Goal: Navigation & Orientation: Find specific page/section

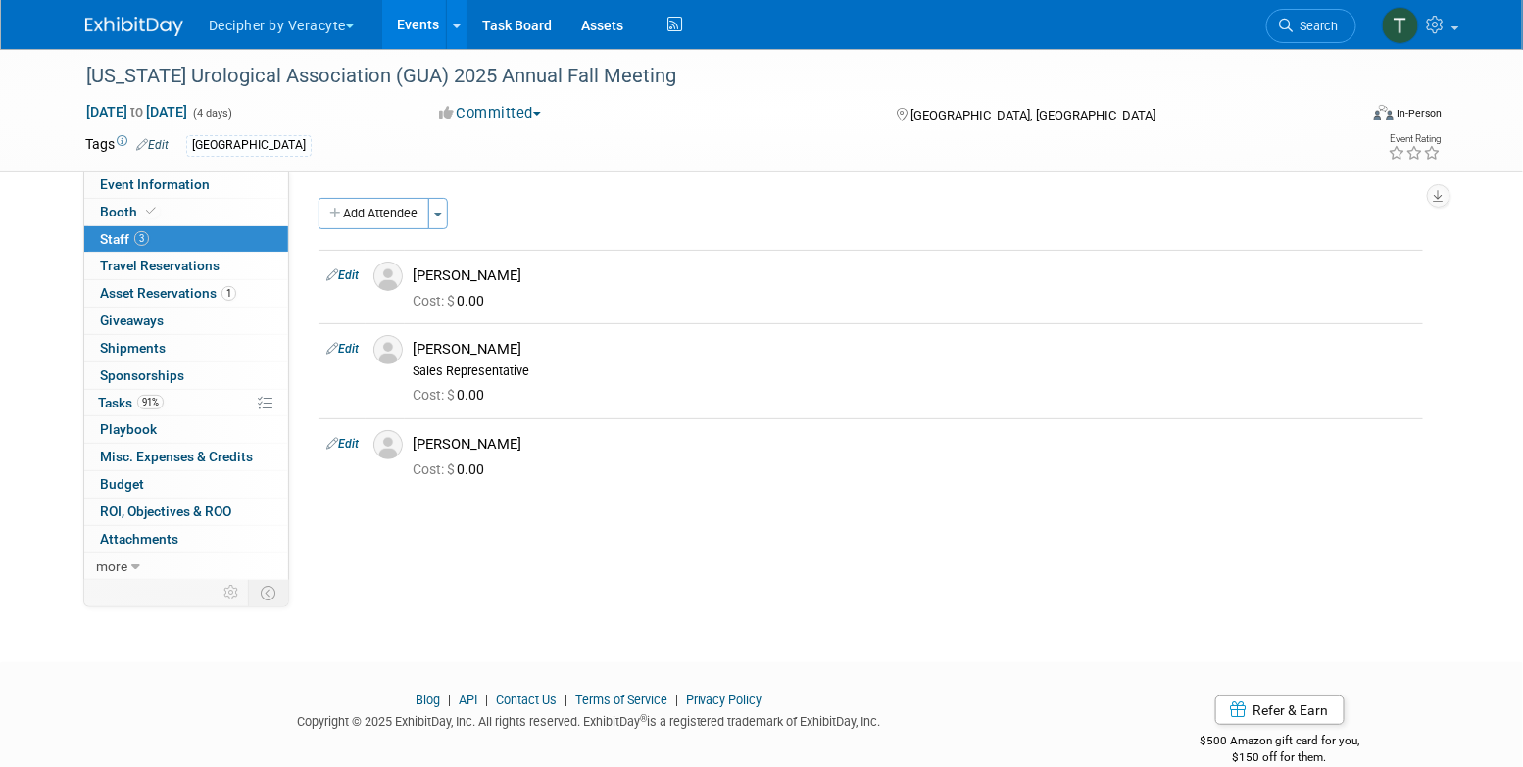
click at [489, 4] on link "Task Board" at bounding box center [516, 24] width 99 height 49
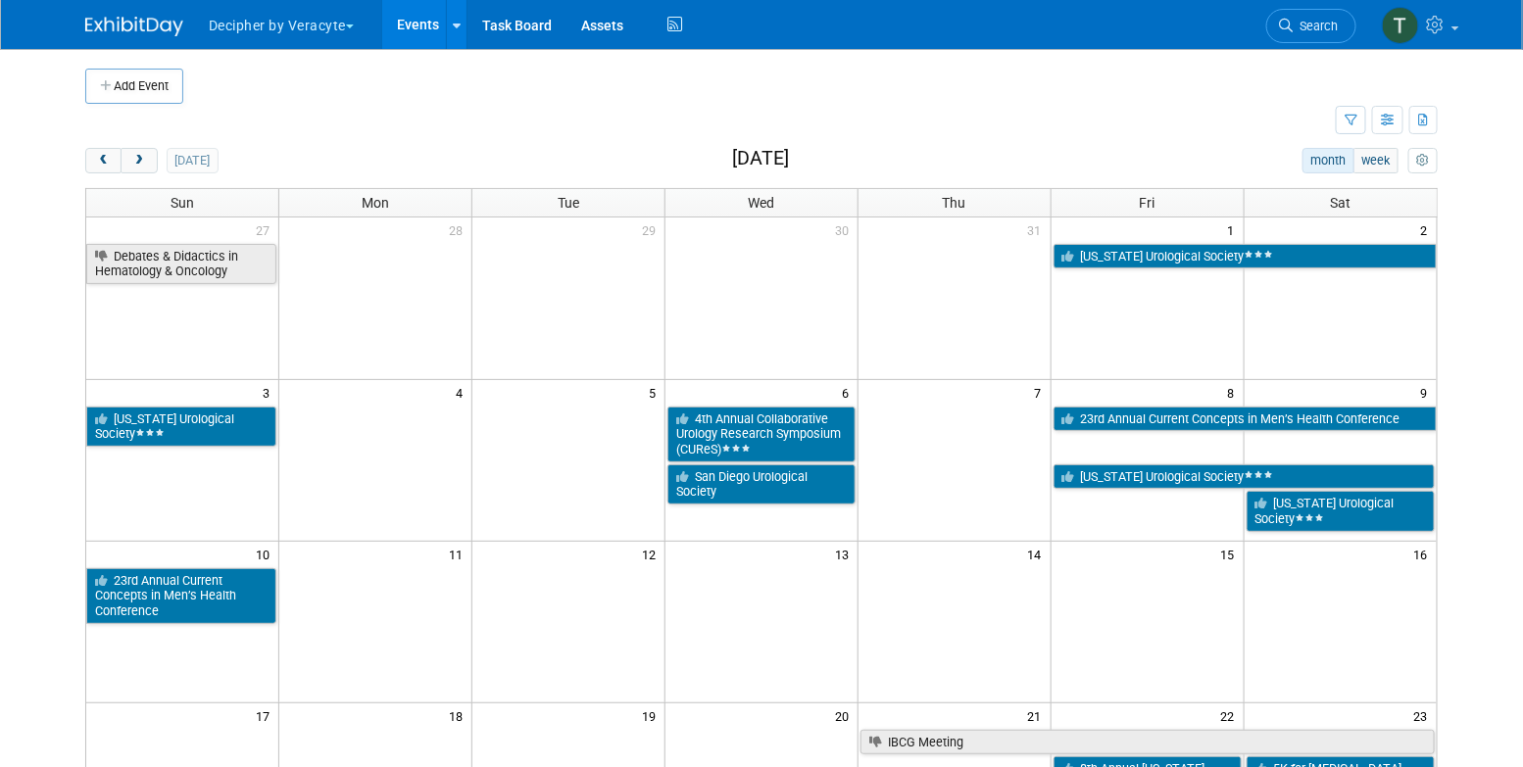
click at [423, 30] on link "Events" at bounding box center [418, 24] width 72 height 49
